Goal: Information Seeking & Learning: Check status

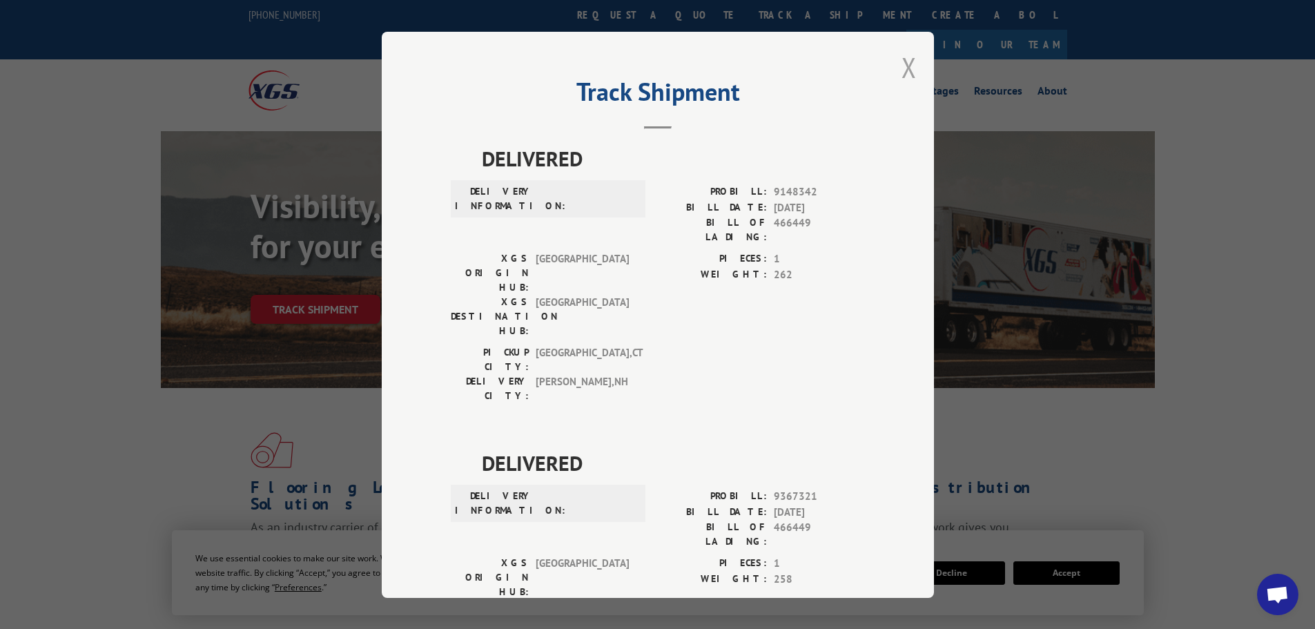
click at [901, 76] on button "Close modal" at bounding box center [908, 67] width 15 height 37
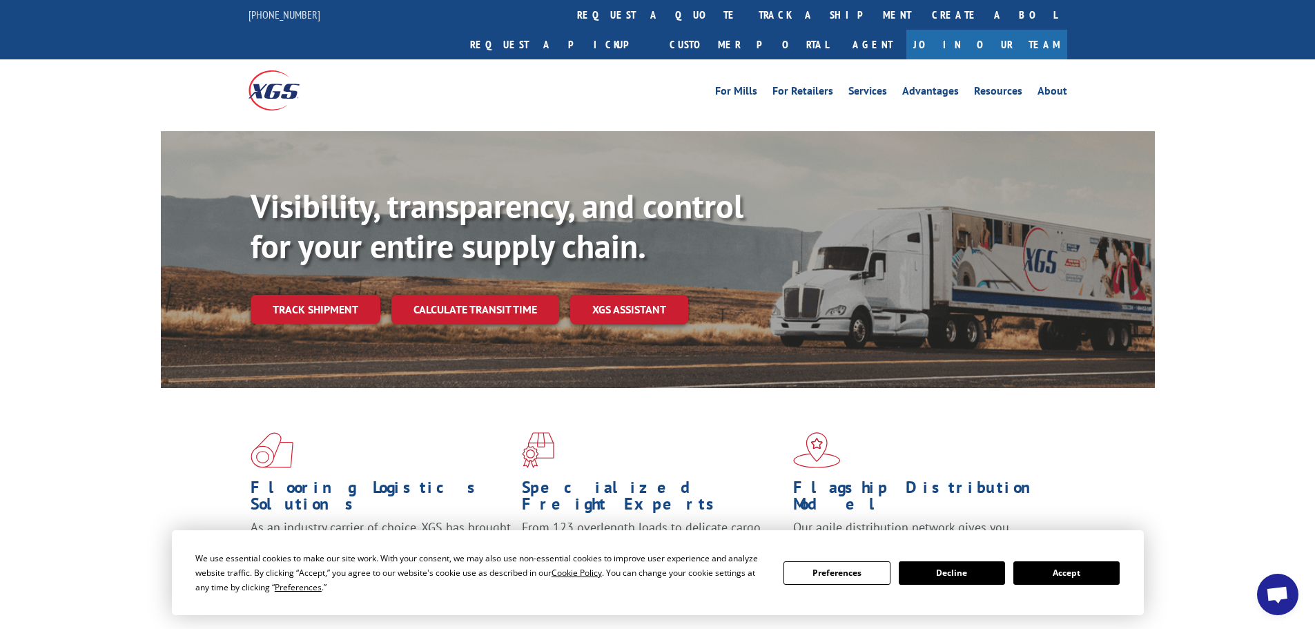
drag, startPoint x: 602, startPoint y: 18, endPoint x: 589, endPoint y: 27, distance: 15.3
click at [748, 18] on link "track a shipment" at bounding box center [834, 15] width 173 height 30
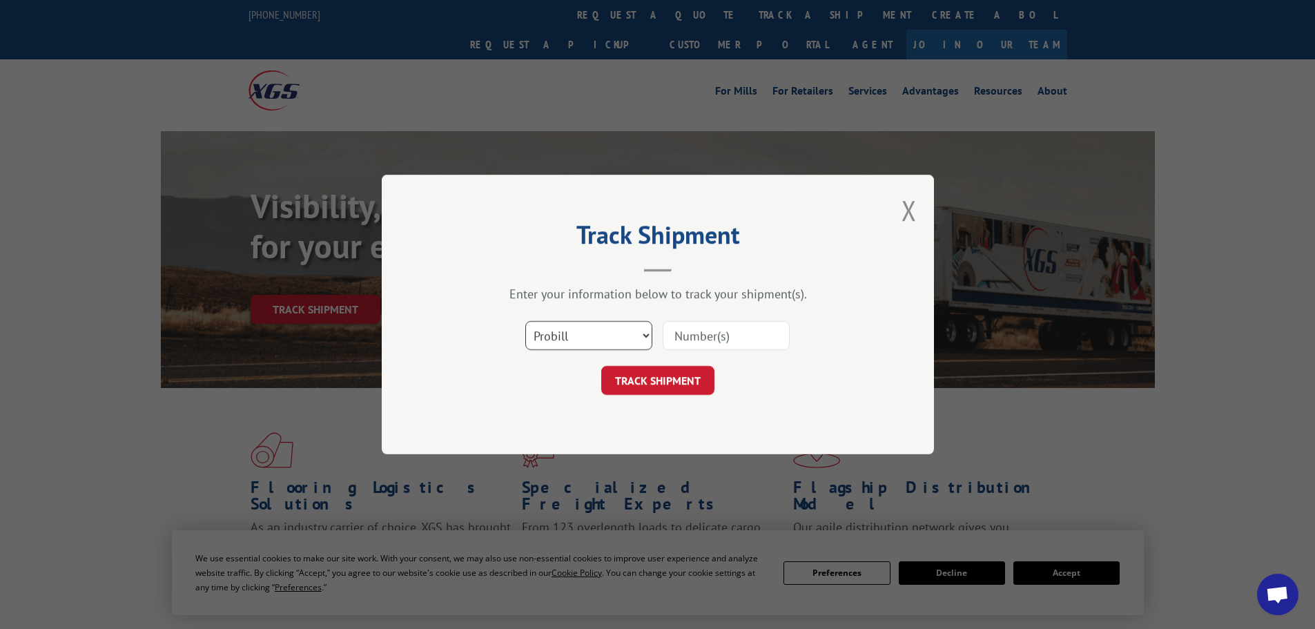
click at [582, 339] on select "Select category... Probill BOL PO" at bounding box center [588, 335] width 127 height 29
click at [525, 321] on select "Select category... Probill BOL PO" at bounding box center [588, 335] width 127 height 29
click at [702, 337] on input at bounding box center [725, 335] width 127 height 29
type input "7046229"
click at [645, 373] on button "TRACK SHIPMENT" at bounding box center [657, 380] width 113 height 29
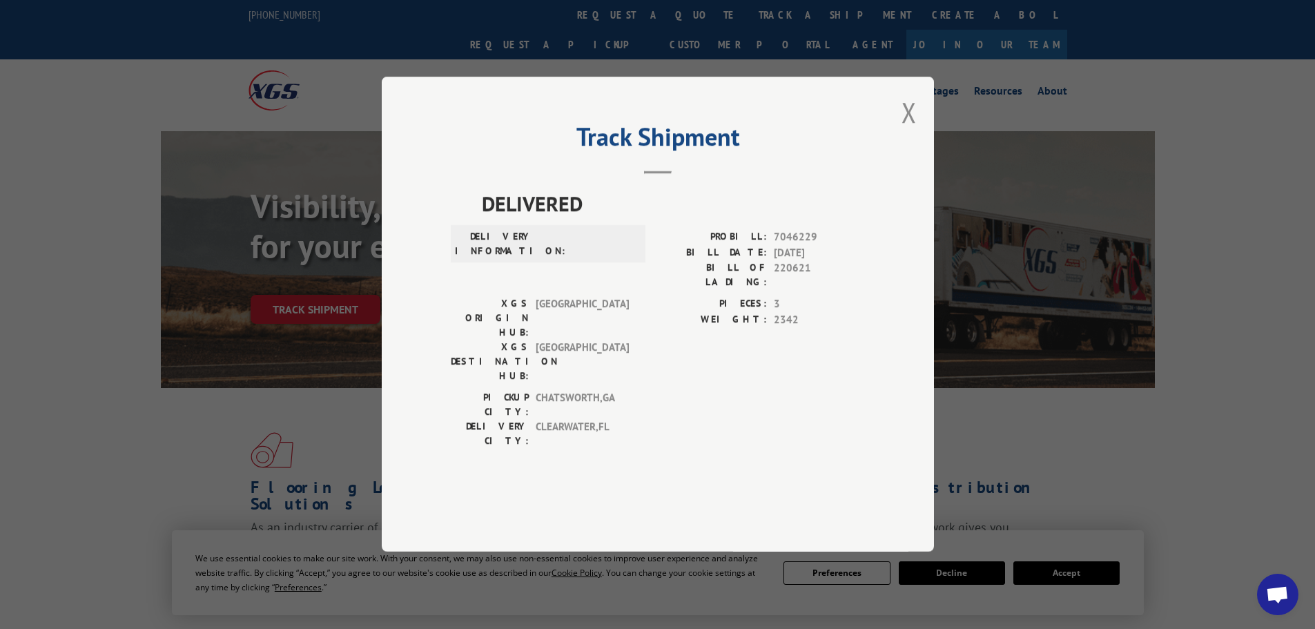
click at [918, 155] on div "Track Shipment DELIVERED DELIVERY INFORMATION: PROBILL: 7046229 BILL DATE: [DAT…" at bounding box center [658, 314] width 552 height 475
click at [911, 130] on button "Close modal" at bounding box center [908, 112] width 15 height 37
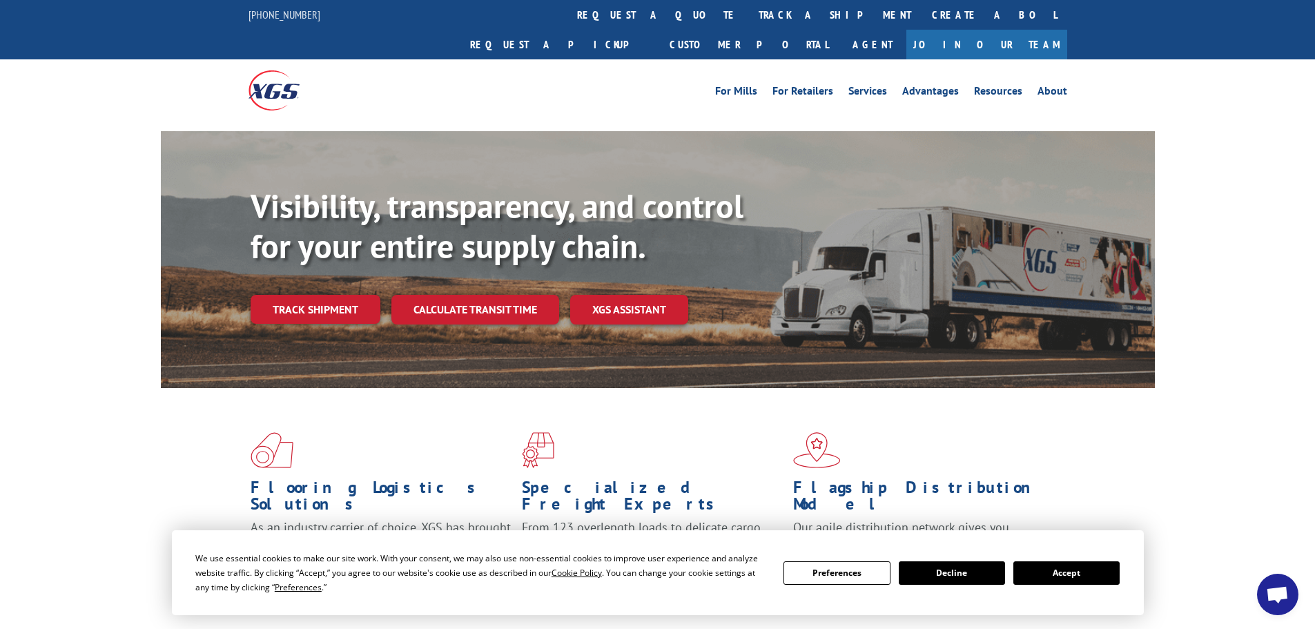
click at [748, 14] on link "track a shipment" at bounding box center [834, 15] width 173 height 30
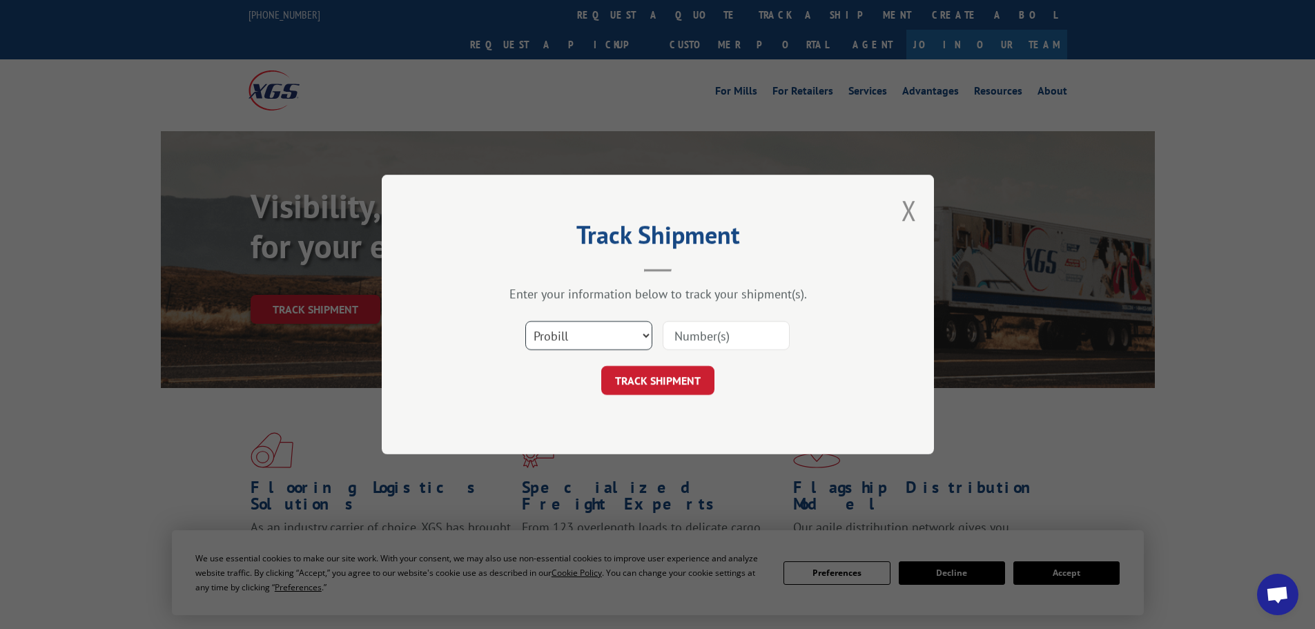
click at [578, 334] on select "Select category... Probill BOL PO" at bounding box center [588, 335] width 127 height 29
select select "bol"
click at [525, 321] on select "Select category... Probill BOL PO" at bounding box center [588, 335] width 127 height 29
click at [700, 339] on input at bounding box center [725, 335] width 127 height 29
type input "7046229"
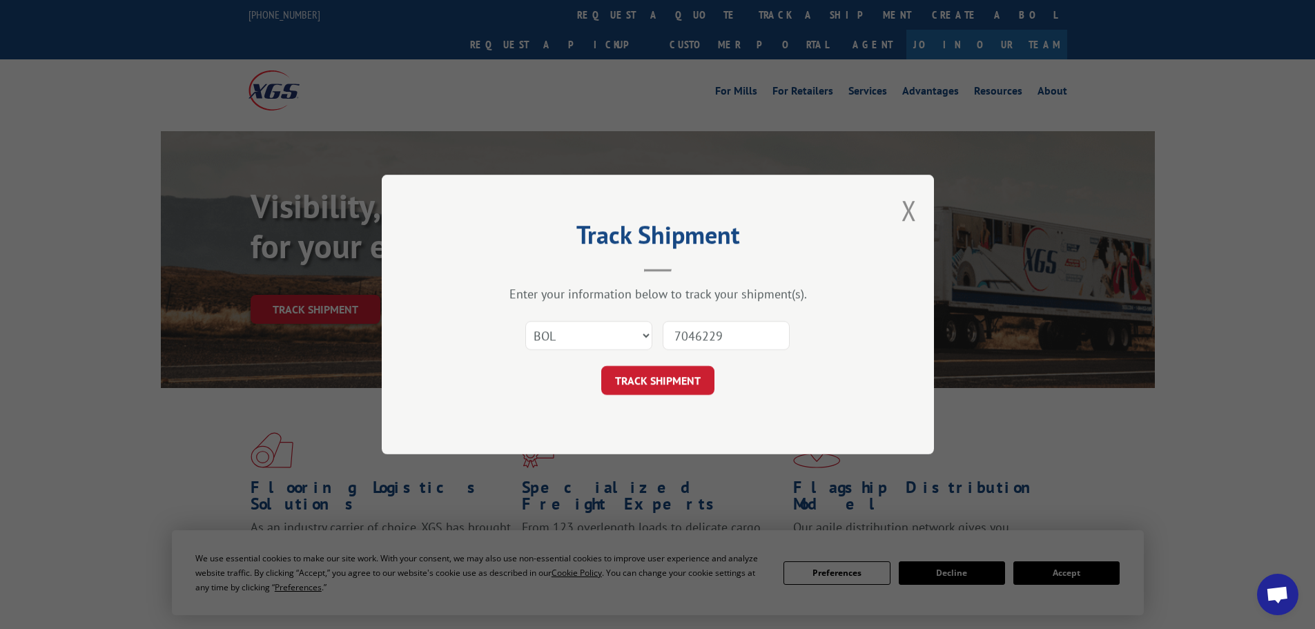
click at [601, 366] on button "TRACK SHIPMENT" at bounding box center [657, 380] width 113 height 29
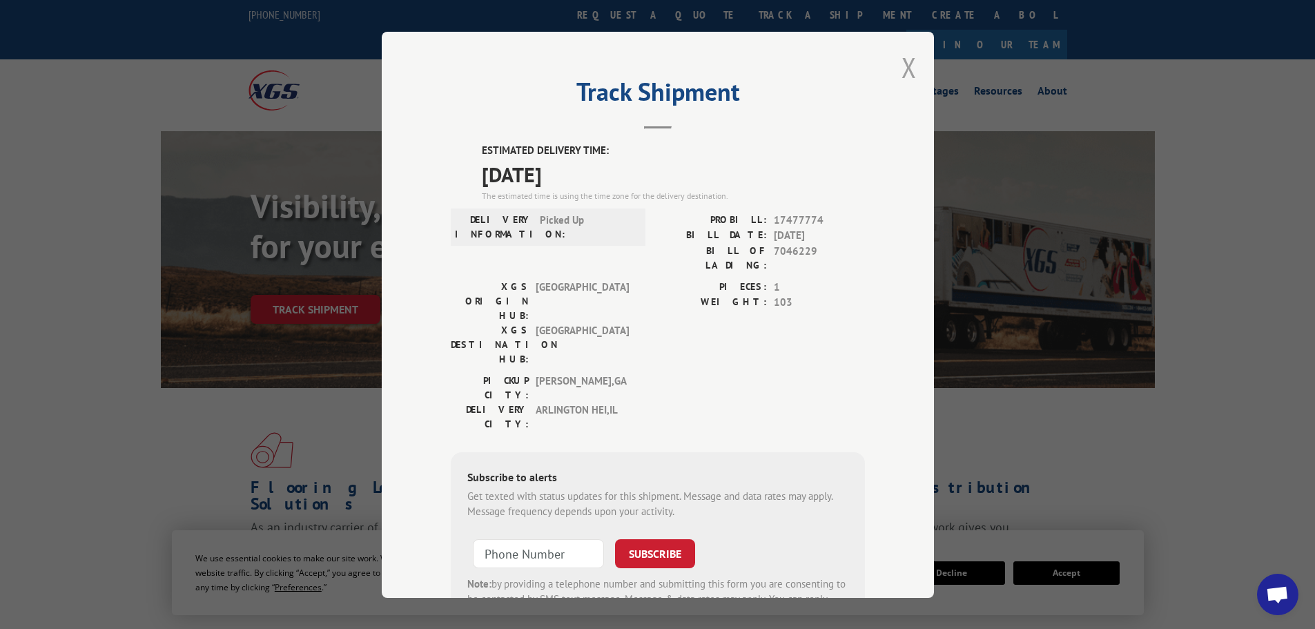
click at [901, 66] on button "Close modal" at bounding box center [908, 67] width 15 height 37
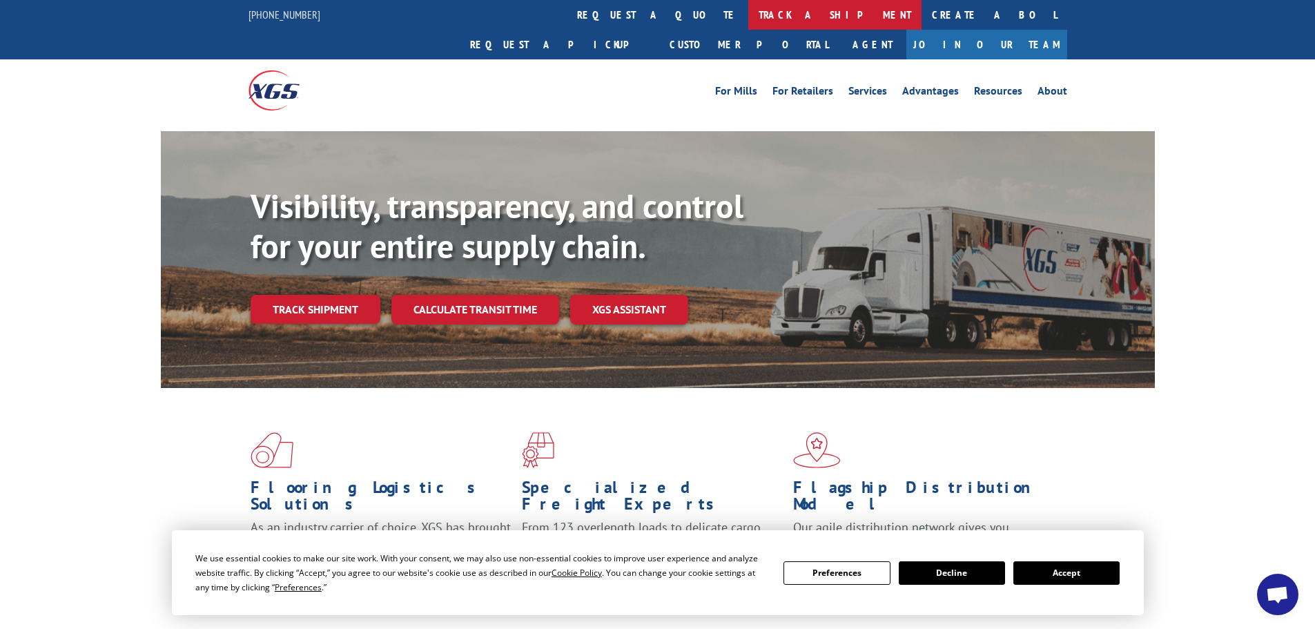
click at [748, 17] on link "track a shipment" at bounding box center [834, 15] width 173 height 30
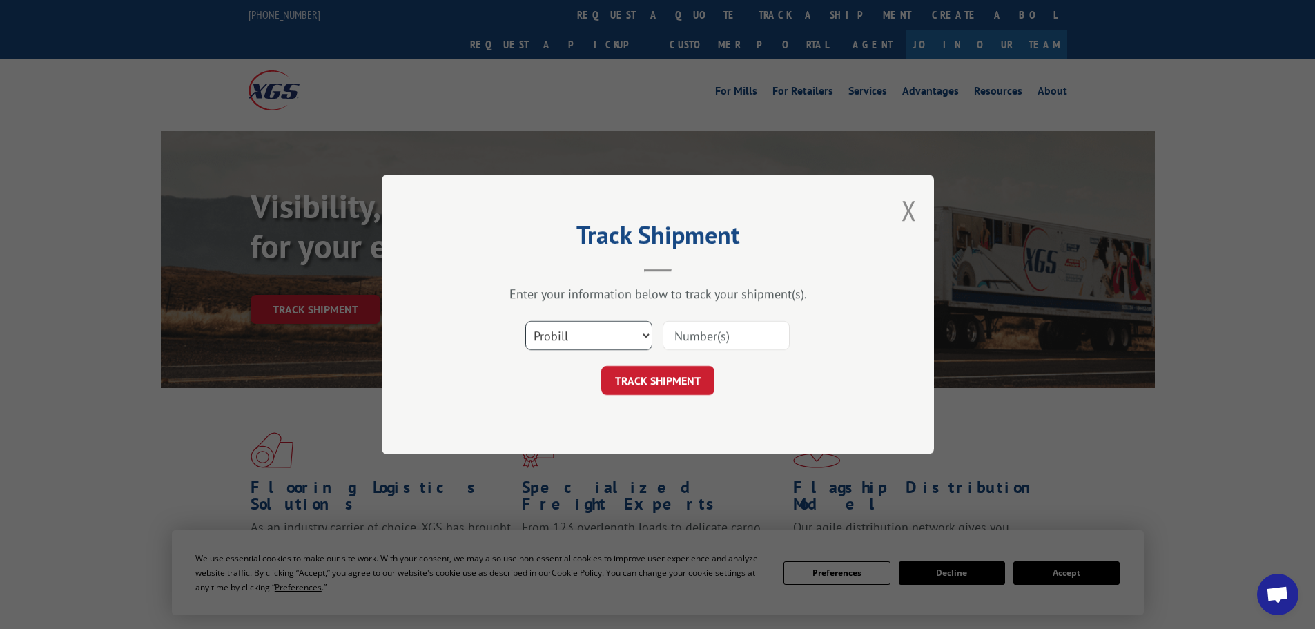
drag, startPoint x: 575, startPoint y: 337, endPoint x: 571, endPoint y: 348, distance: 11.1
click at [575, 337] on select "Select category... Probill BOL PO" at bounding box center [588, 335] width 127 height 29
select select "bol"
click at [525, 321] on select "Select category... Probill BOL PO" at bounding box center [588, 335] width 127 height 29
click at [713, 337] on input at bounding box center [725, 335] width 127 height 29
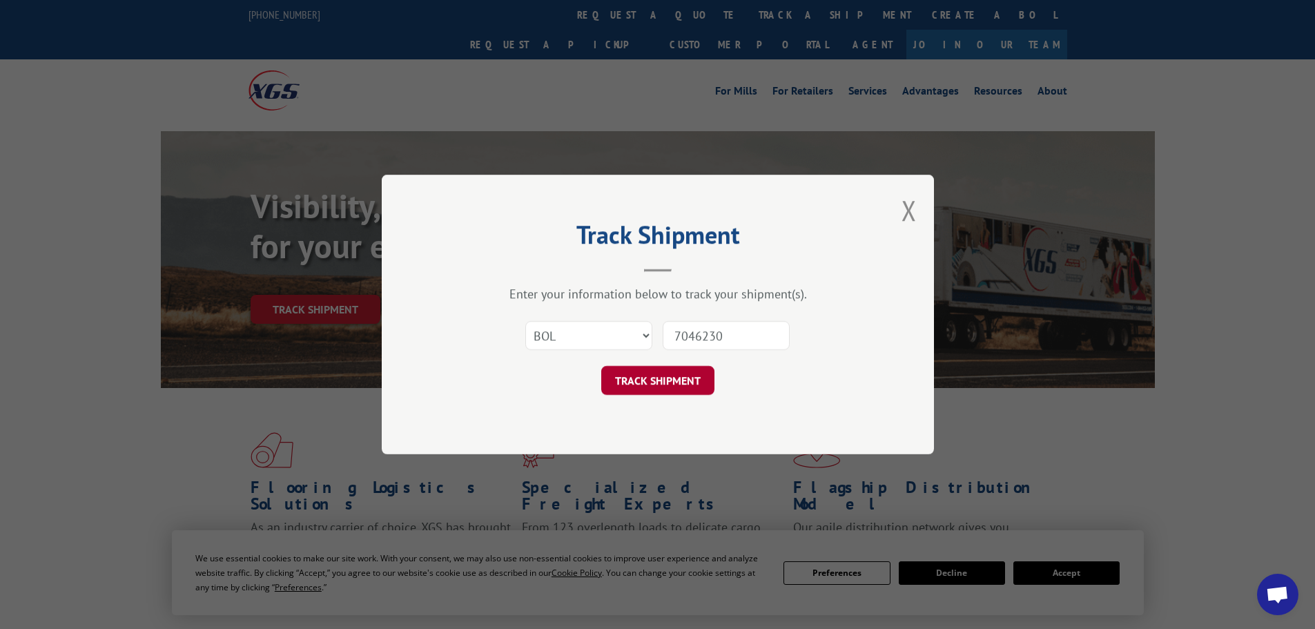
type input "7046230"
click at [674, 375] on button "TRACK SHIPMENT" at bounding box center [657, 380] width 113 height 29
